Goal: Task Accomplishment & Management: Manage account settings

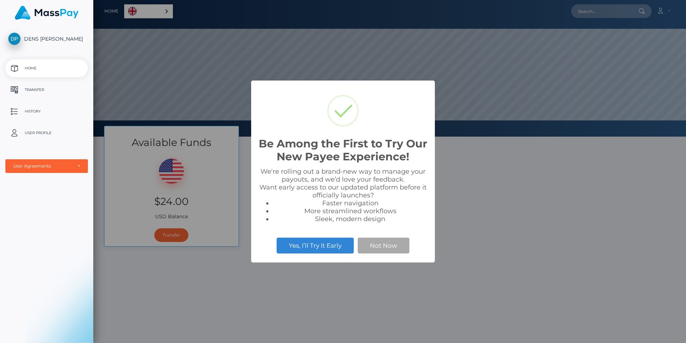
scroll to position [136, 593]
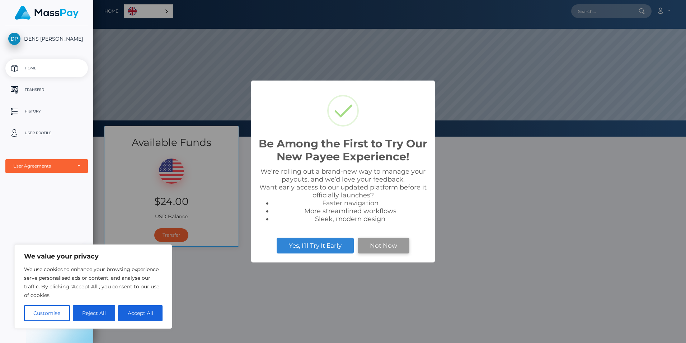
click at [377, 248] on button "Not Now" at bounding box center [384, 245] width 52 height 16
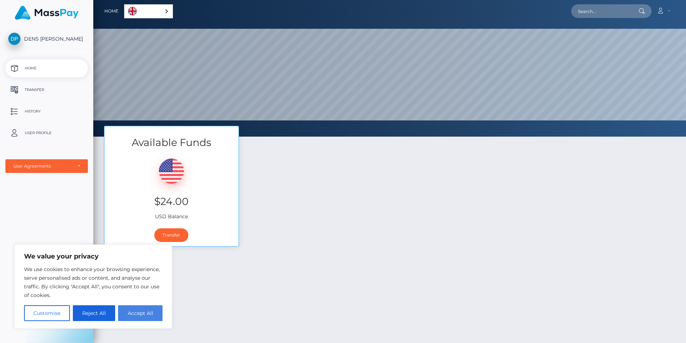
click at [135, 313] on button "Accept All" at bounding box center [140, 313] width 45 height 16
checkbox input "true"
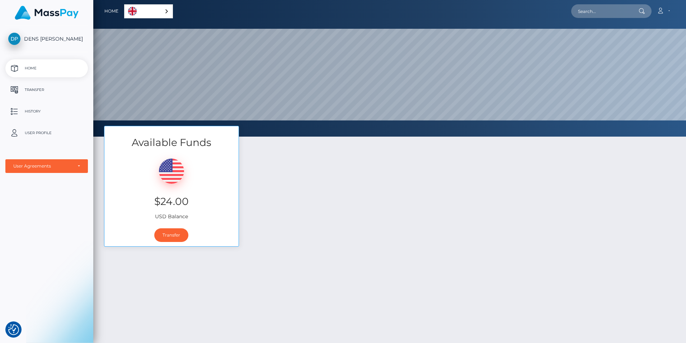
click at [47, 38] on span "DENS [PERSON_NAME]" at bounding box center [46, 39] width 83 height 6
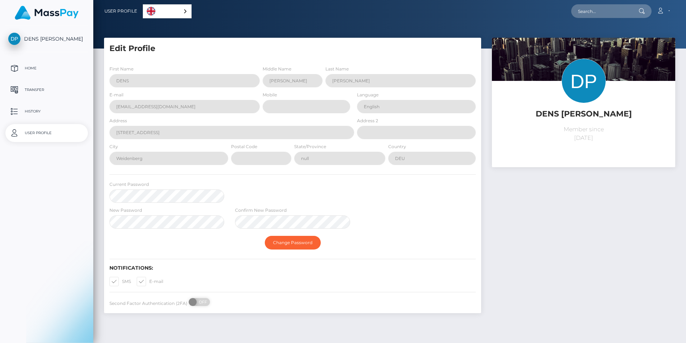
select select
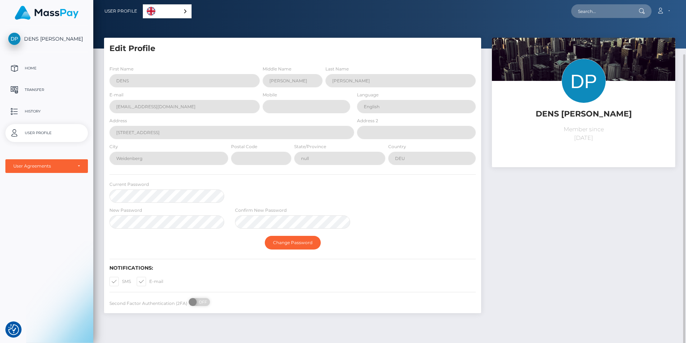
scroll to position [28, 0]
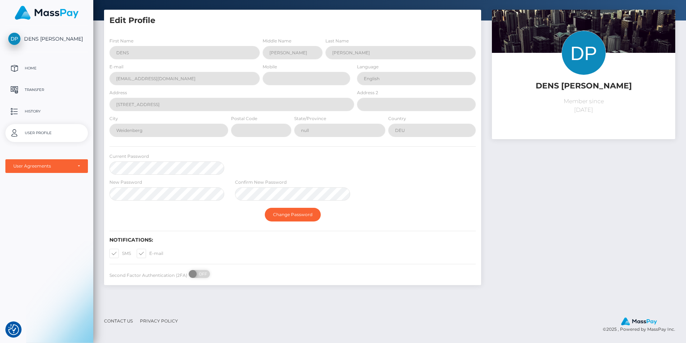
click at [38, 129] on p "User Profile" at bounding box center [46, 132] width 77 height 11
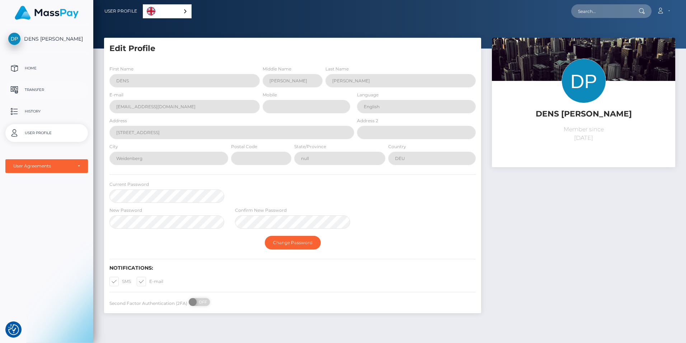
click at [47, 89] on p "Transfer" at bounding box center [46, 89] width 77 height 11
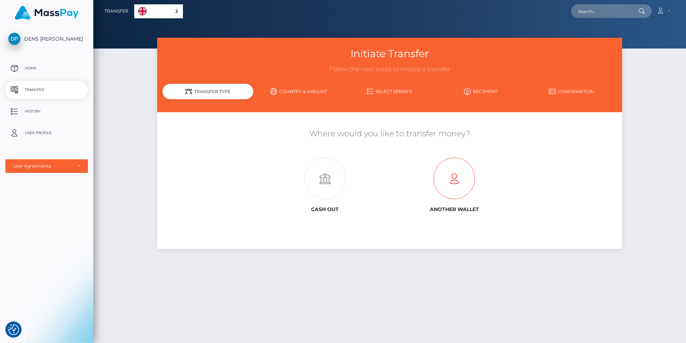
click at [453, 181] on icon at bounding box center [454, 179] width 129 height 42
click at [164, 15] on link "English" at bounding box center [159, 11] width 48 height 13
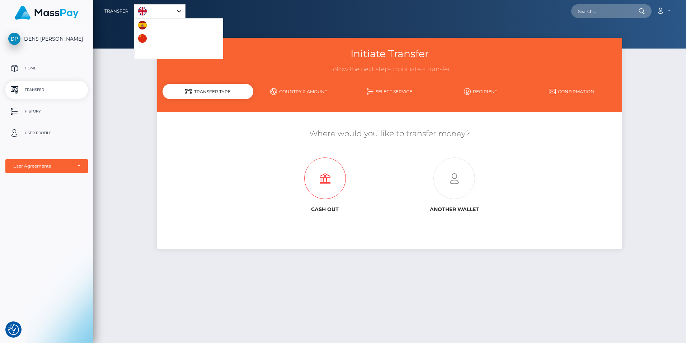
click at [334, 188] on icon at bounding box center [325, 179] width 129 height 42
